Goal: Task Accomplishment & Management: Use online tool/utility

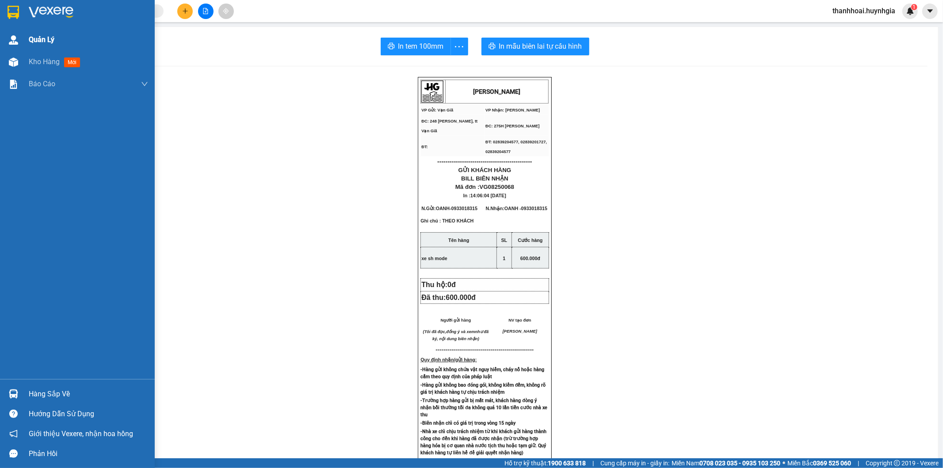
click at [25, 59] on div "Kho hàng mới" at bounding box center [77, 62] width 155 height 22
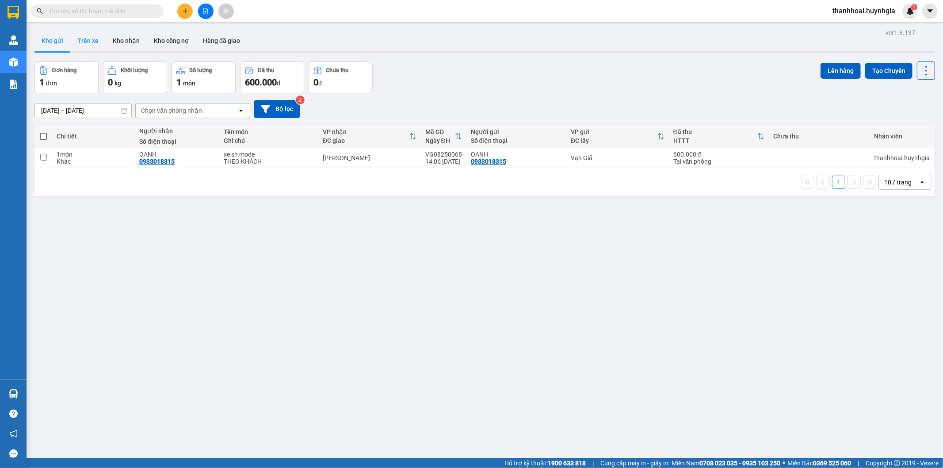
click at [88, 40] on button "Trên xe" at bounding box center [87, 40] width 35 height 21
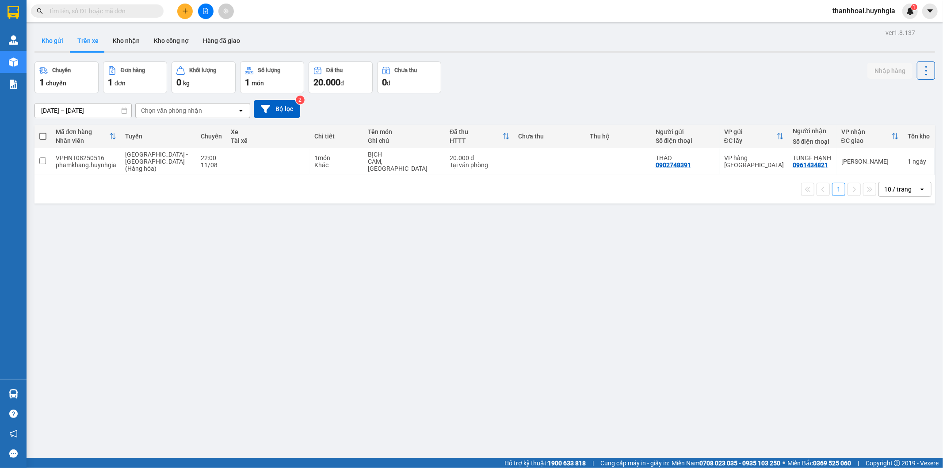
click at [51, 35] on button "Kho gửi" at bounding box center [52, 40] width 36 height 21
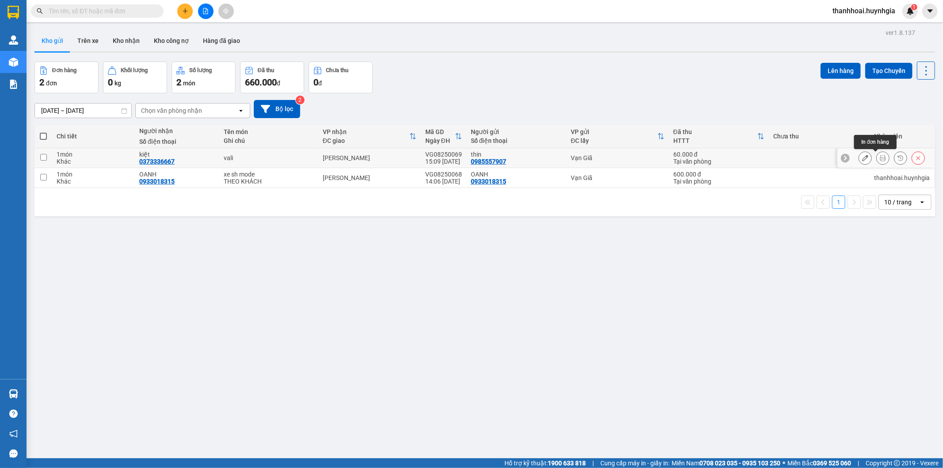
click at [880, 158] on icon at bounding box center [883, 158] width 6 height 6
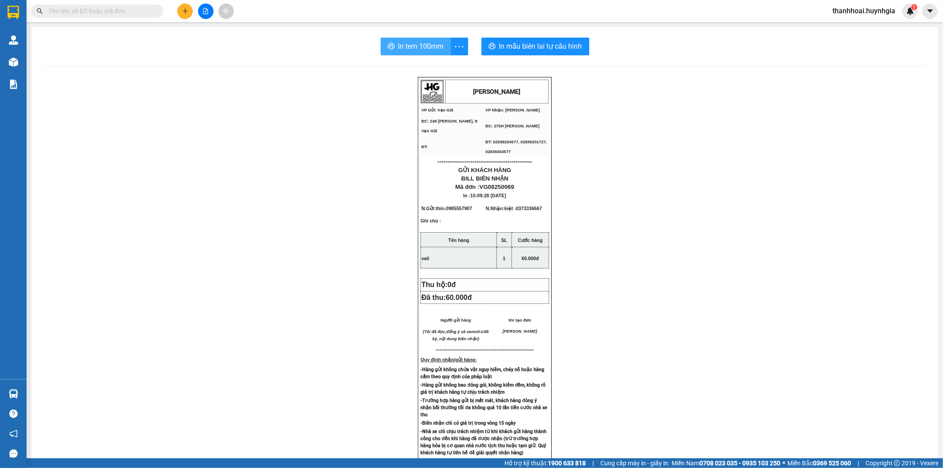
click at [419, 47] on span "In tem 100mm" at bounding box center [421, 46] width 46 height 11
click at [417, 46] on span "In tem 100mm" at bounding box center [421, 46] width 46 height 11
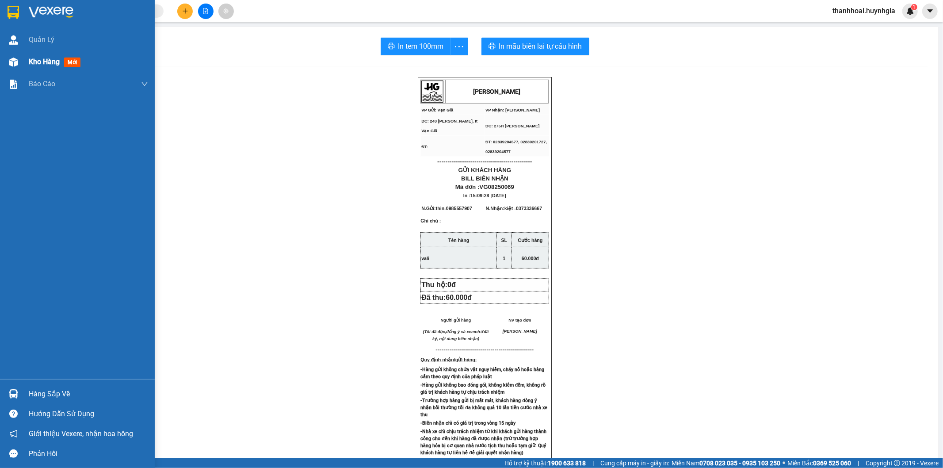
click at [95, 60] on div "Kho hàng mới" at bounding box center [88, 62] width 119 height 22
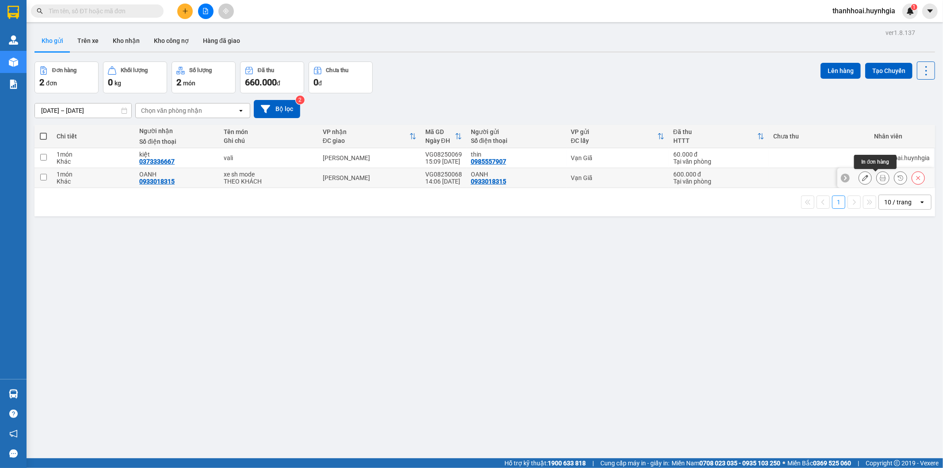
click at [880, 181] on icon at bounding box center [883, 178] width 6 height 6
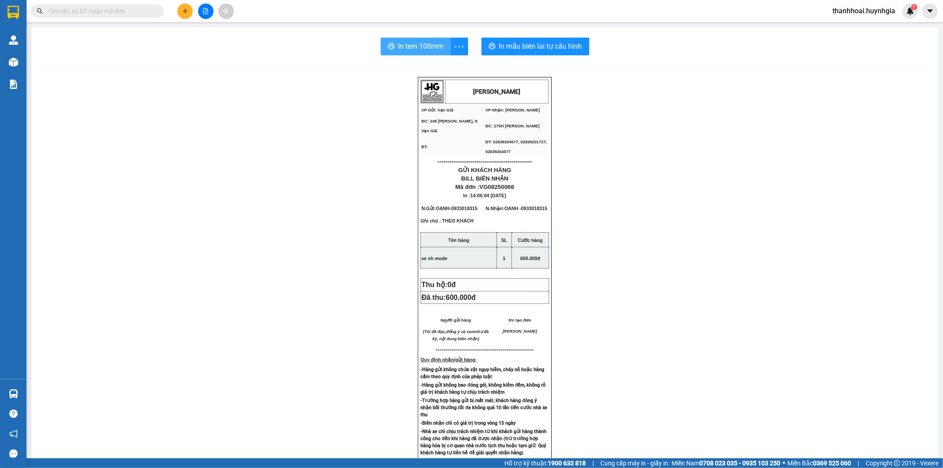
click at [429, 42] on span "In tem 100mm" at bounding box center [421, 46] width 46 height 11
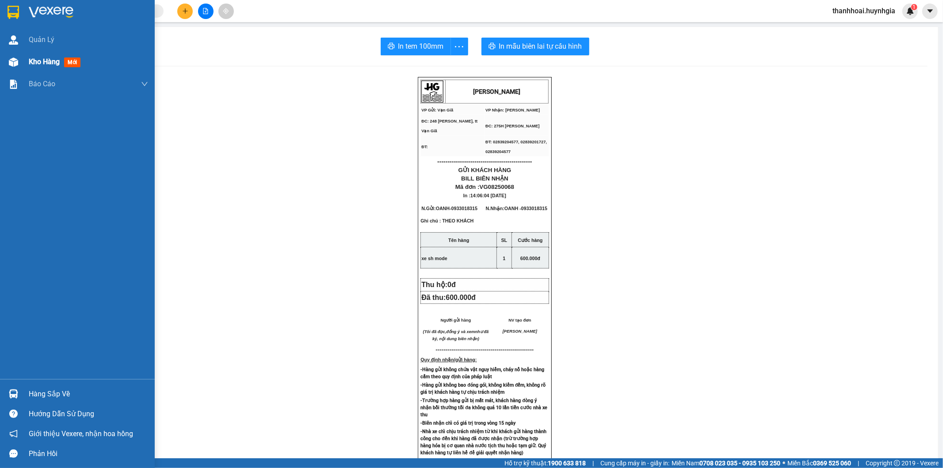
click at [15, 58] on img at bounding box center [13, 61] width 9 height 9
